Goal: Task Accomplishment & Management: Manage account settings

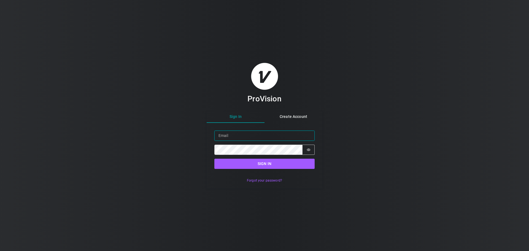
click at [225, 131] on input "Email" at bounding box center [264, 136] width 100 height 10
click at [249, 135] on input "[PERSON_NAME][EMAIL_ADDRESS]" at bounding box center [264, 136] width 100 height 10
type input "[PERSON_NAME][EMAIL_ADDRESS][DOMAIN_NAME]"
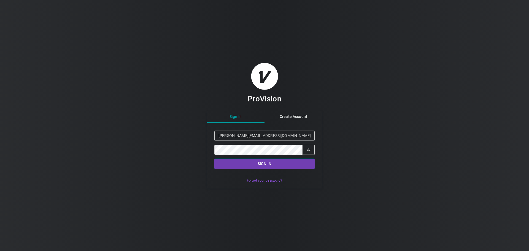
click at [238, 162] on button "Sign in" at bounding box center [264, 164] width 100 height 10
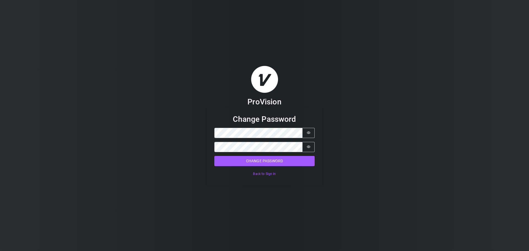
click at [354, 178] on div "ProVision Change Password Password Password is hidden Confirm Password Password…" at bounding box center [264, 125] width 529 height 251
click at [299, 165] on button "Change Password" at bounding box center [264, 161] width 100 height 10
